Goal: Task Accomplishment & Management: Use online tool/utility

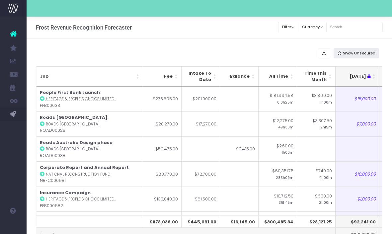
click at [358, 52] on span "Show Unsecured" at bounding box center [359, 53] width 33 height 6
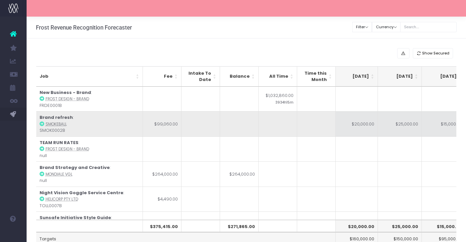
scroll to position [0, 169]
click at [372, 127] on td "$20,000.00" at bounding box center [364, 123] width 44 height 25
type input "$20,000.00"
click at [392, 126] on td "$15,000.00" at bounding box center [402, 123] width 44 height 25
click at [392, 128] on td "$15,000.00" at bounding box center [436, 123] width 44 height 25
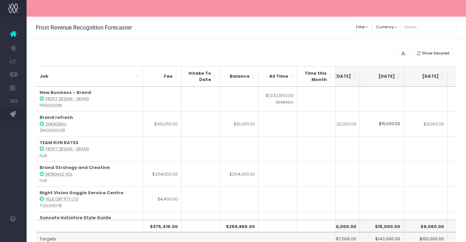
click at [381, 131] on input "$15,000.00" at bounding box center [382, 123] width 44 height 25
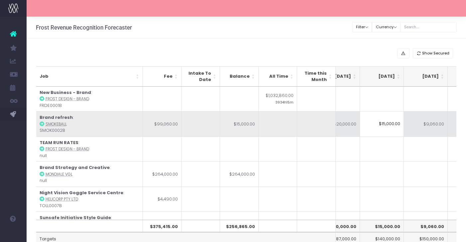
drag, startPoint x: 374, startPoint y: 125, endPoint x: 409, endPoint y: 125, distance: 35.9
click at [392, 125] on table "Job Fee Intake To Date Balance All Time Time this Month [DATE] [DATE] [DATE] Se…" at bounding box center [187, 175] width 957 height 176
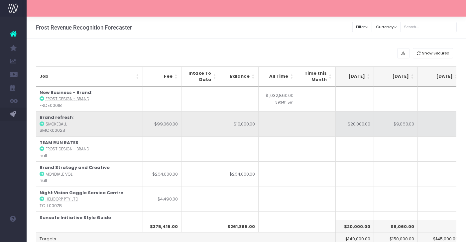
click at [392, 129] on td "$9,060.00" at bounding box center [396, 123] width 44 height 25
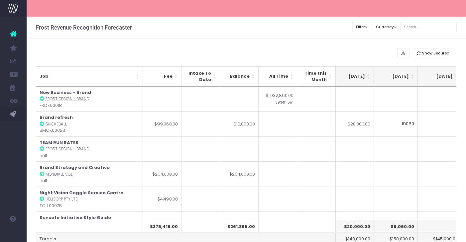
type input "19060"
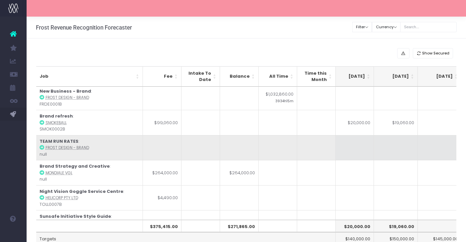
click at [392, 144] on td at bounding box center [396, 147] width 44 height 25
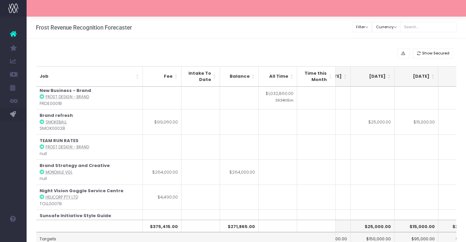
scroll to position [0, 209]
